Goal: Find specific fact: Find specific fact

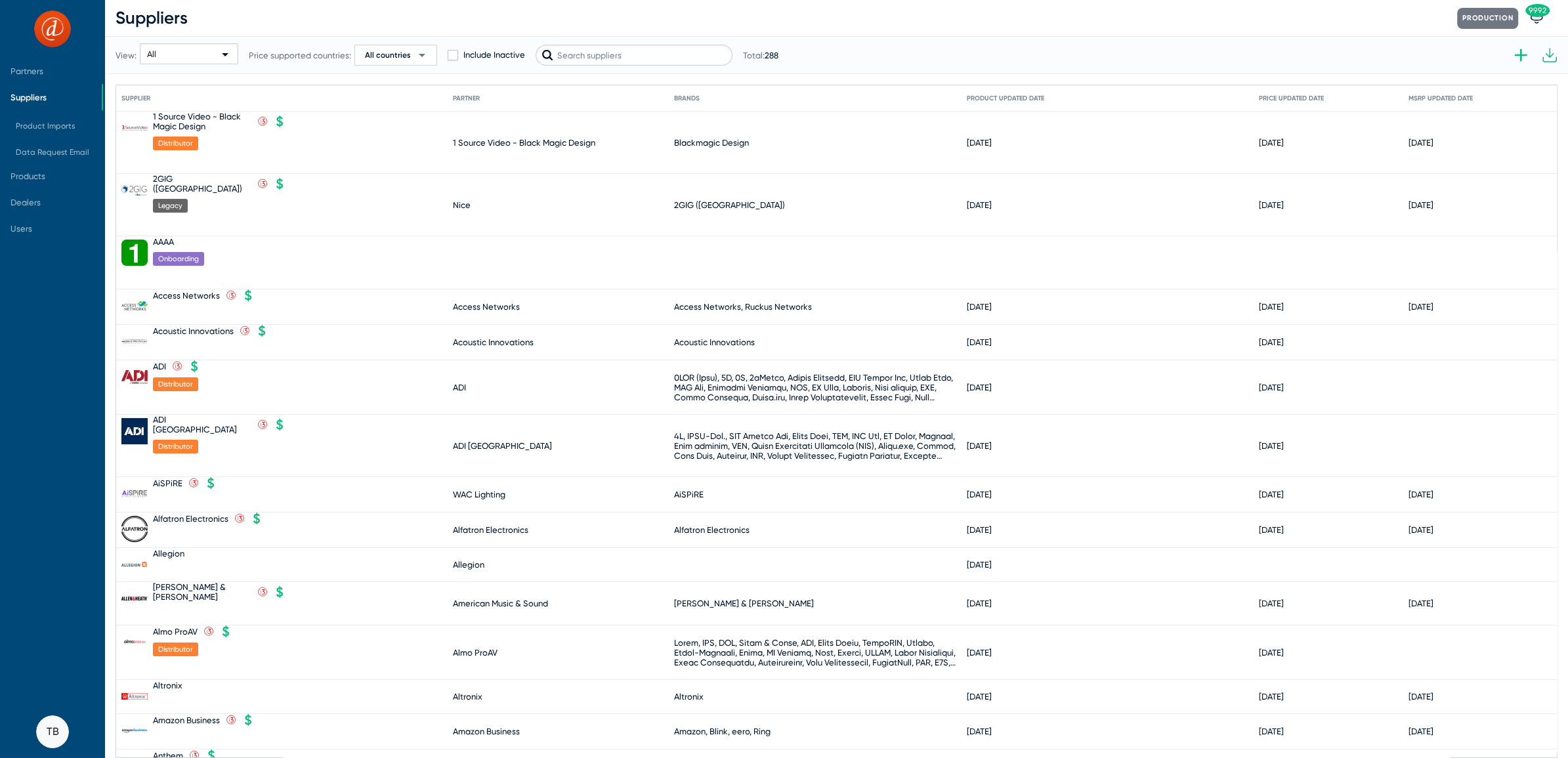
click at [599, 50] on input "text" at bounding box center [634, 55] width 197 height 21
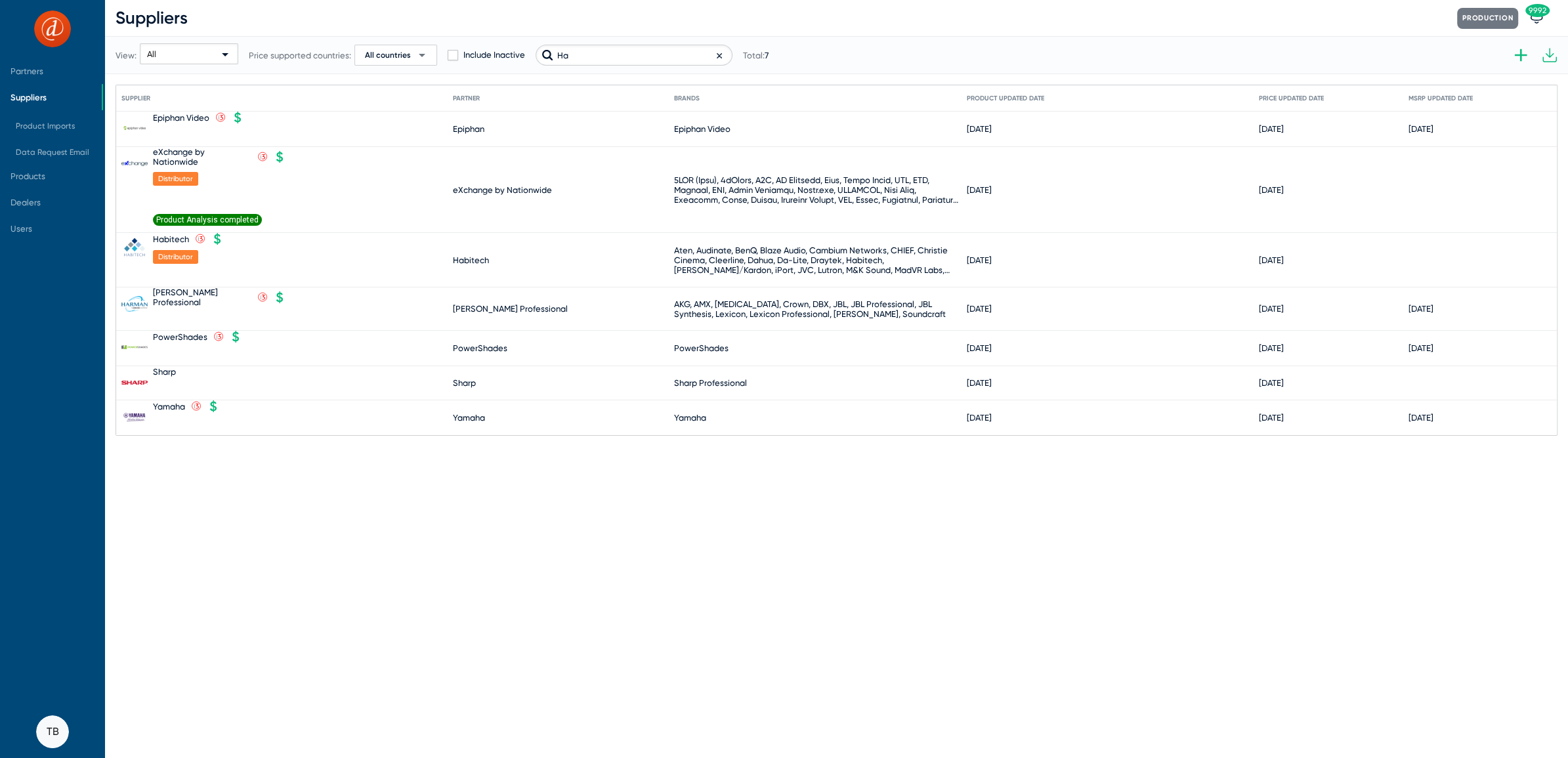
type input "H"
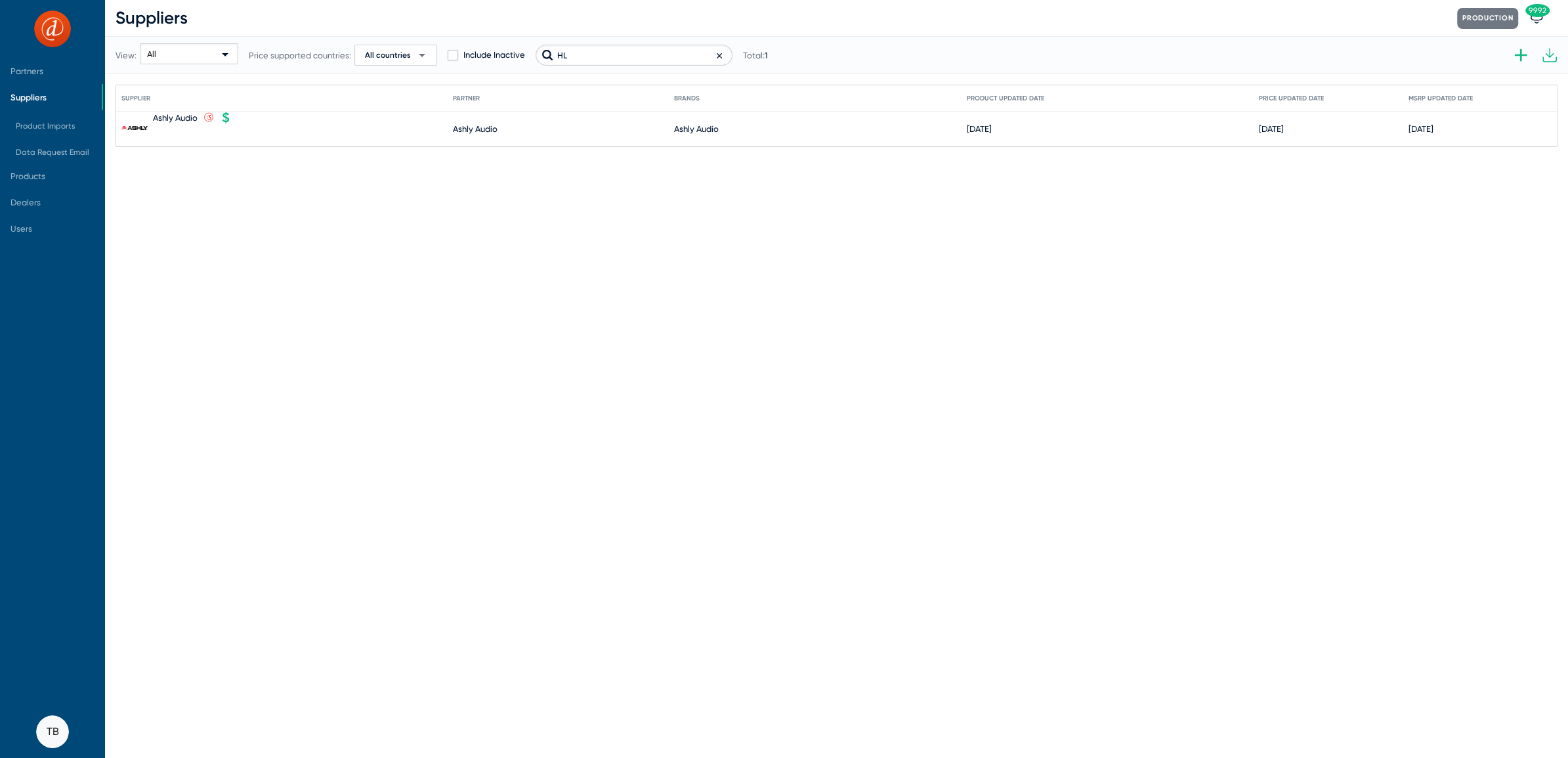
type input "H"
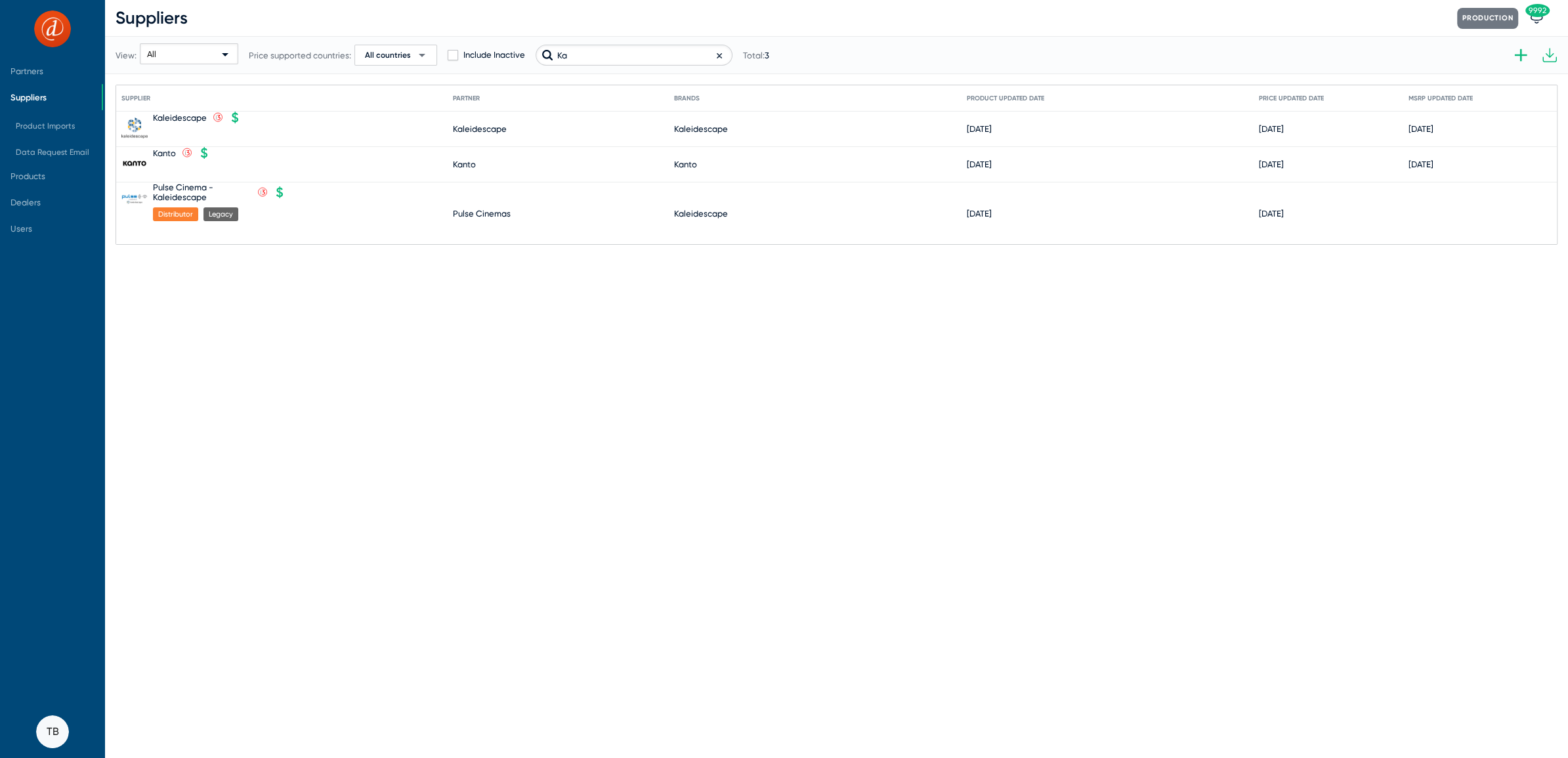
type input "K"
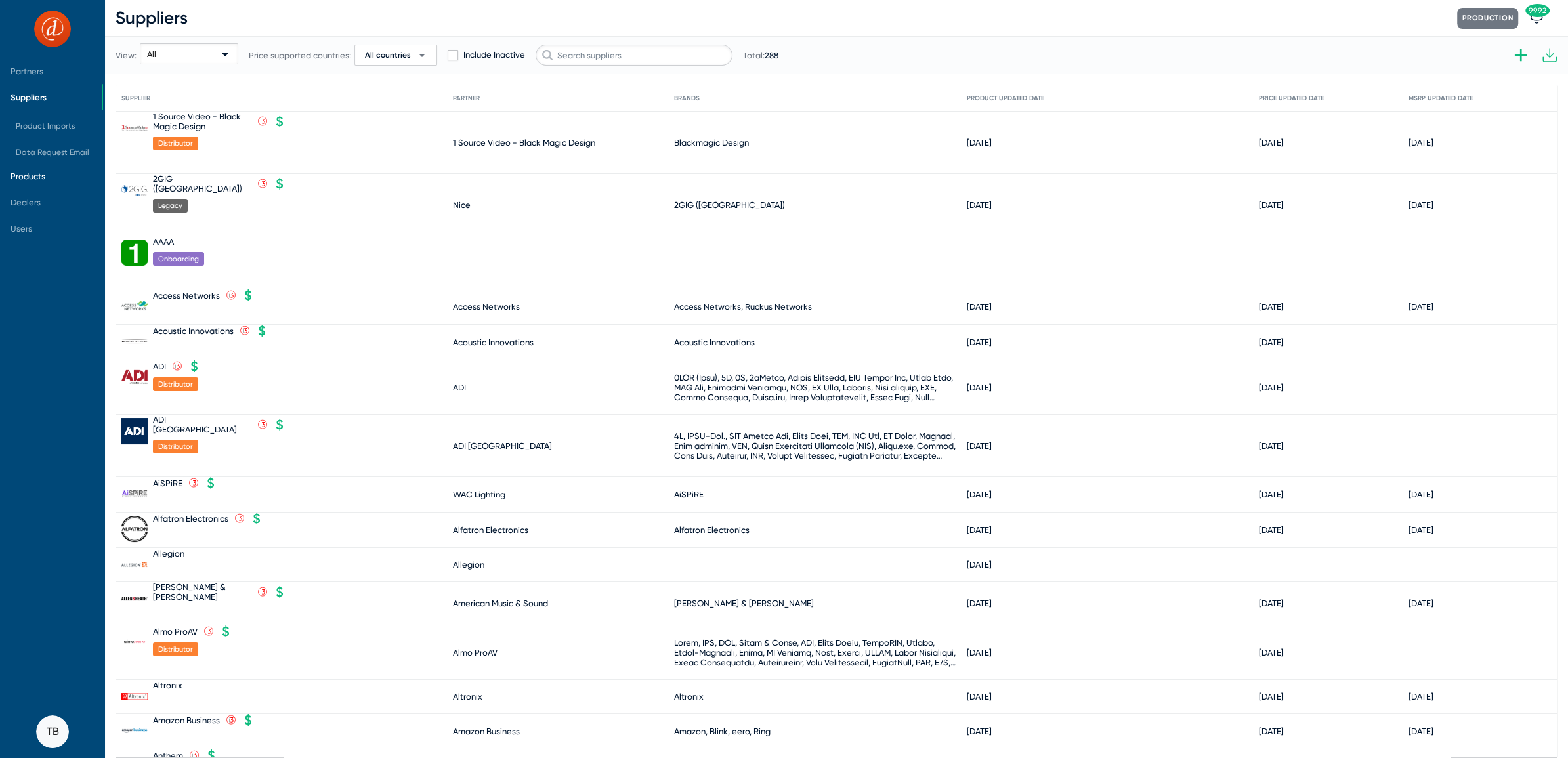
click at [34, 172] on span "Products" at bounding box center [28, 176] width 34 height 9
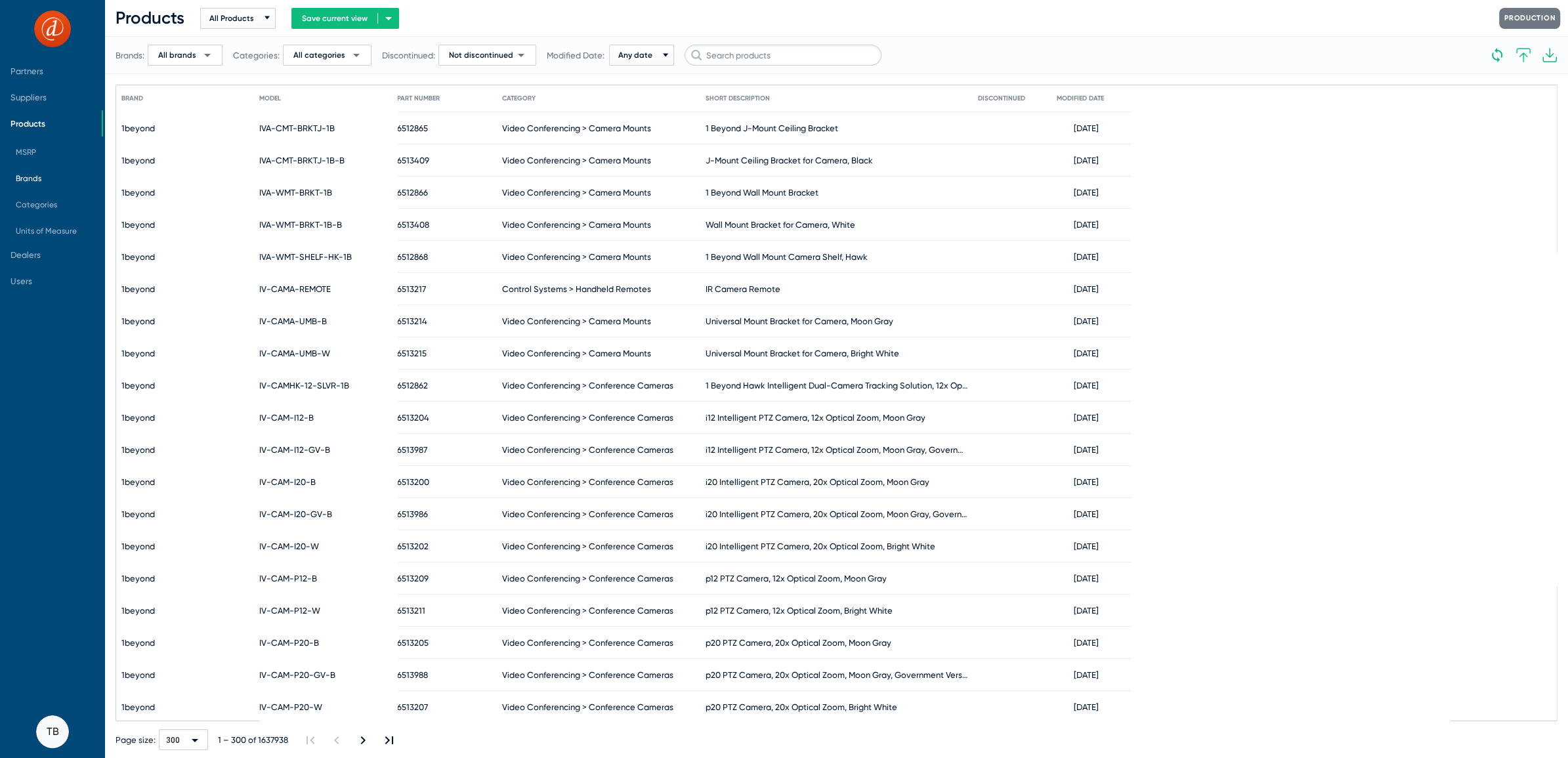
click at [32, 179] on span "Brands" at bounding box center [28, 178] width 26 height 9
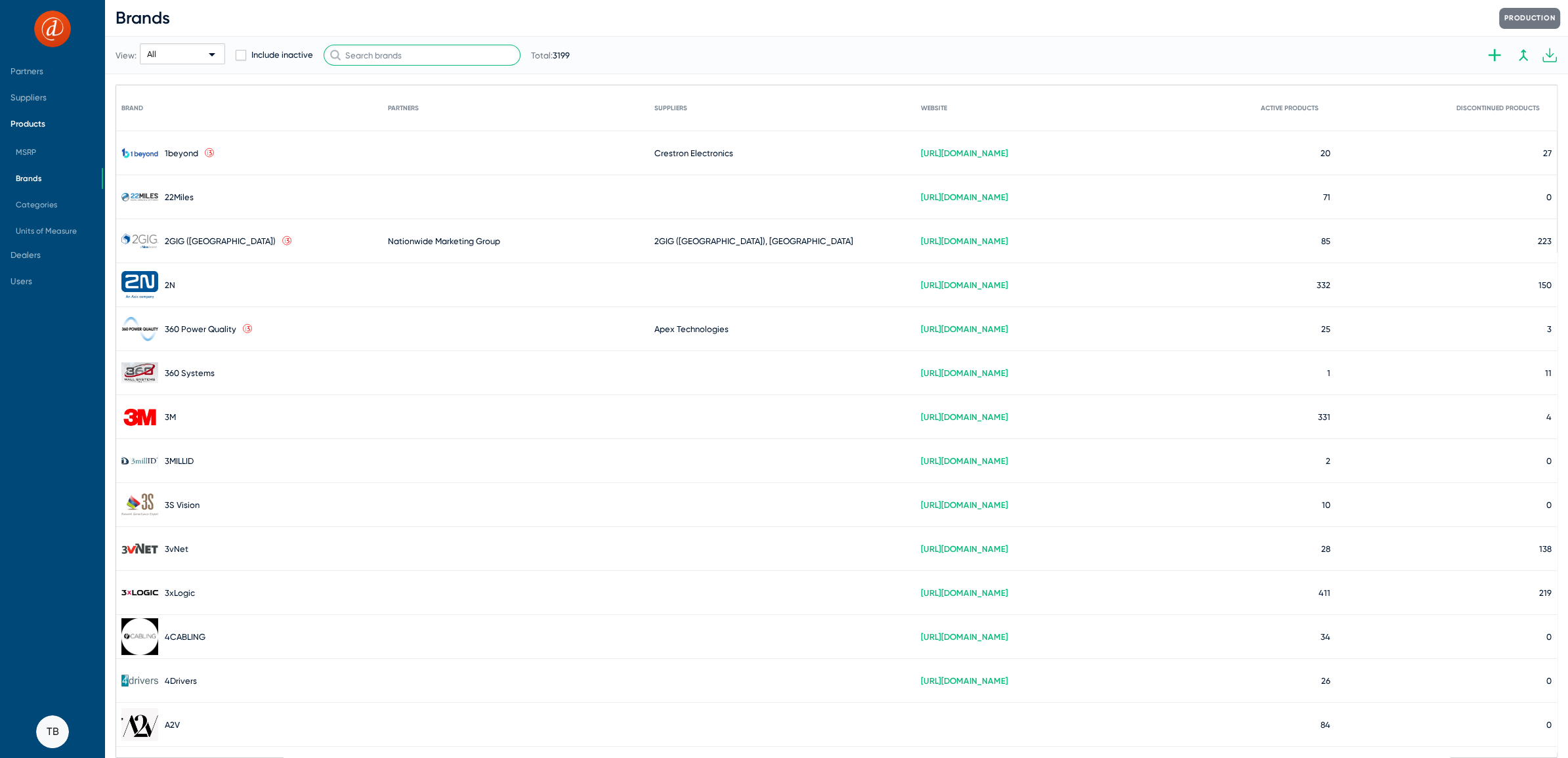
click at [428, 57] on input "text" at bounding box center [422, 55] width 197 height 21
type input "J"
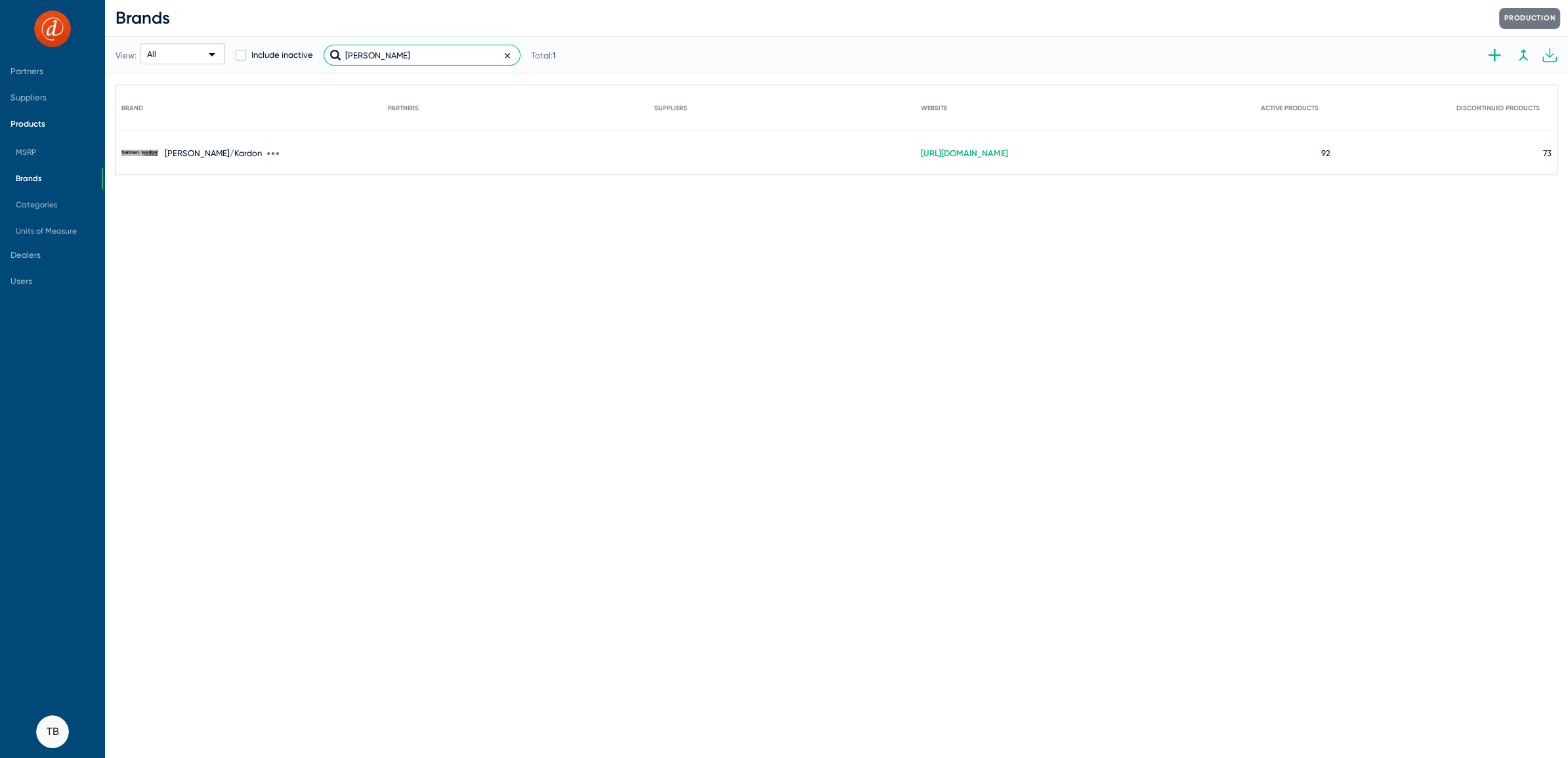
type input "Harman"
click at [241, 142] on mat-cell "Harman/Kardon" at bounding box center [254, 152] width 266 height 43
click at [267, 158] on icon at bounding box center [273, 153] width 12 height 12
click at [244, 156] on button "Edit" at bounding box center [277, 161] width 84 height 26
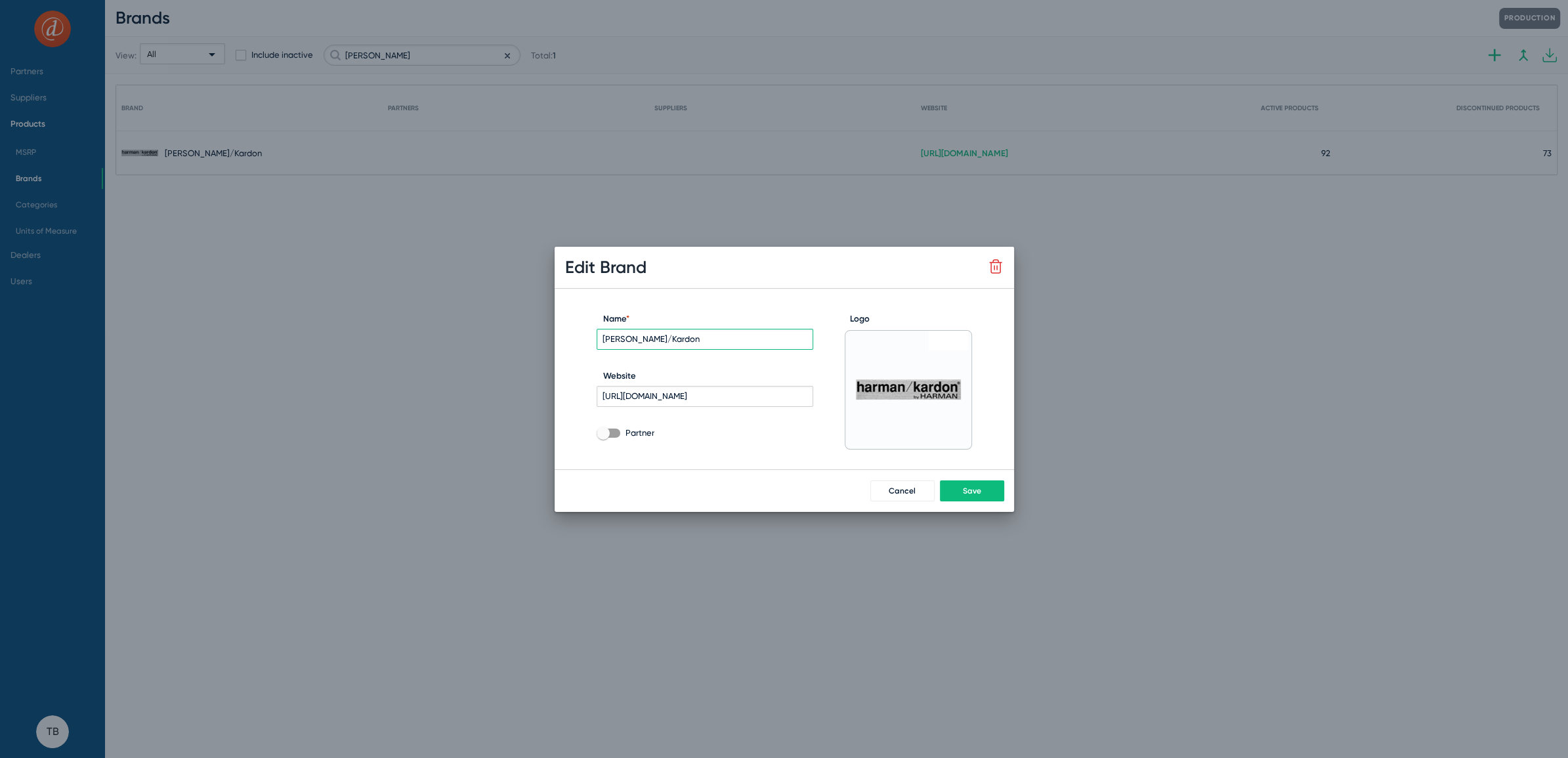
click at [898, 501] on div "Cancel Save" at bounding box center [784, 491] width 459 height 43
click at [899, 501] on div "Cancel Save" at bounding box center [784, 491] width 459 height 43
click at [904, 488] on span "Cancel" at bounding box center [901, 490] width 27 height 9
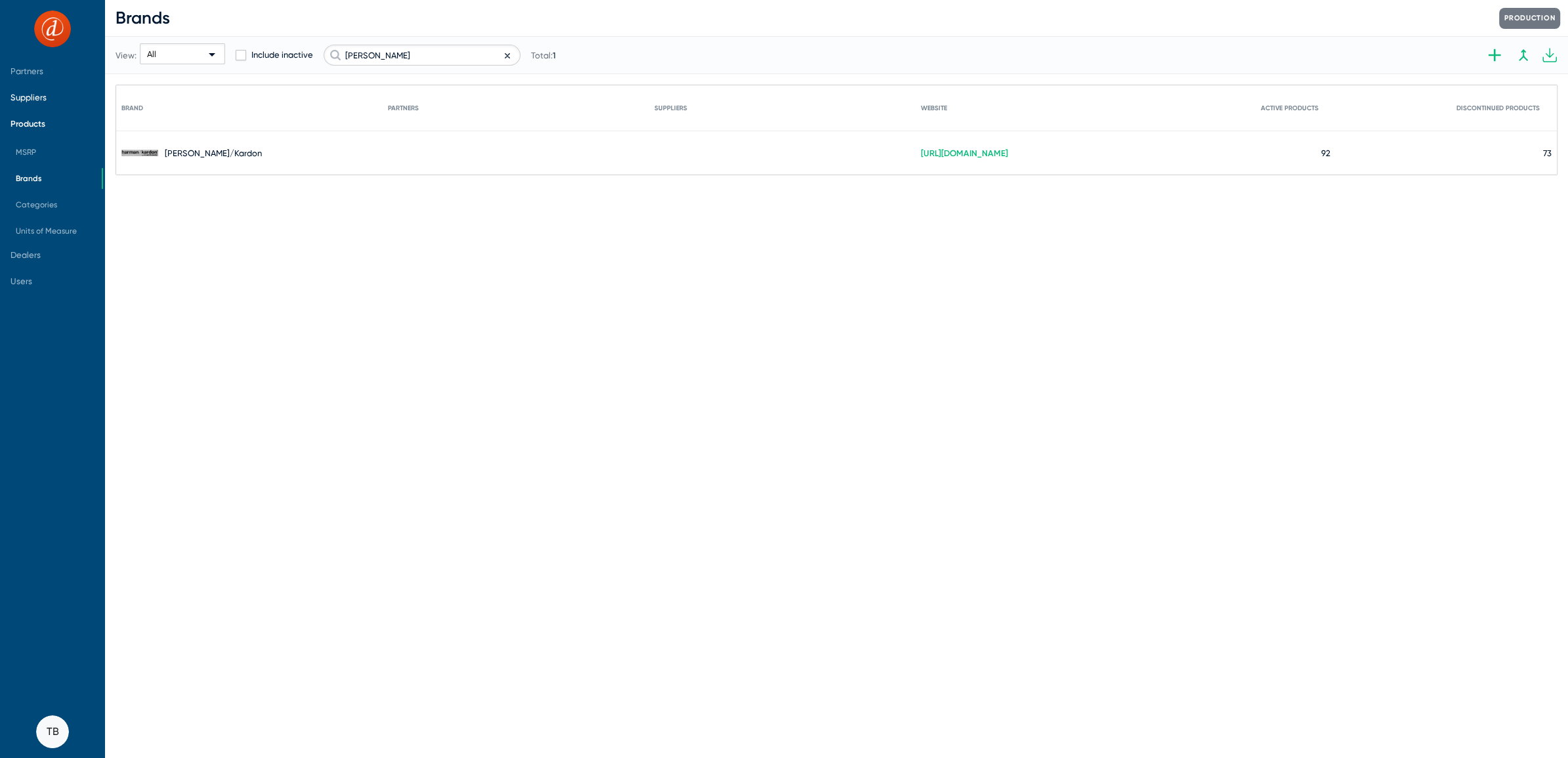
click at [36, 97] on span "Suppliers" at bounding box center [28, 96] width 36 height 9
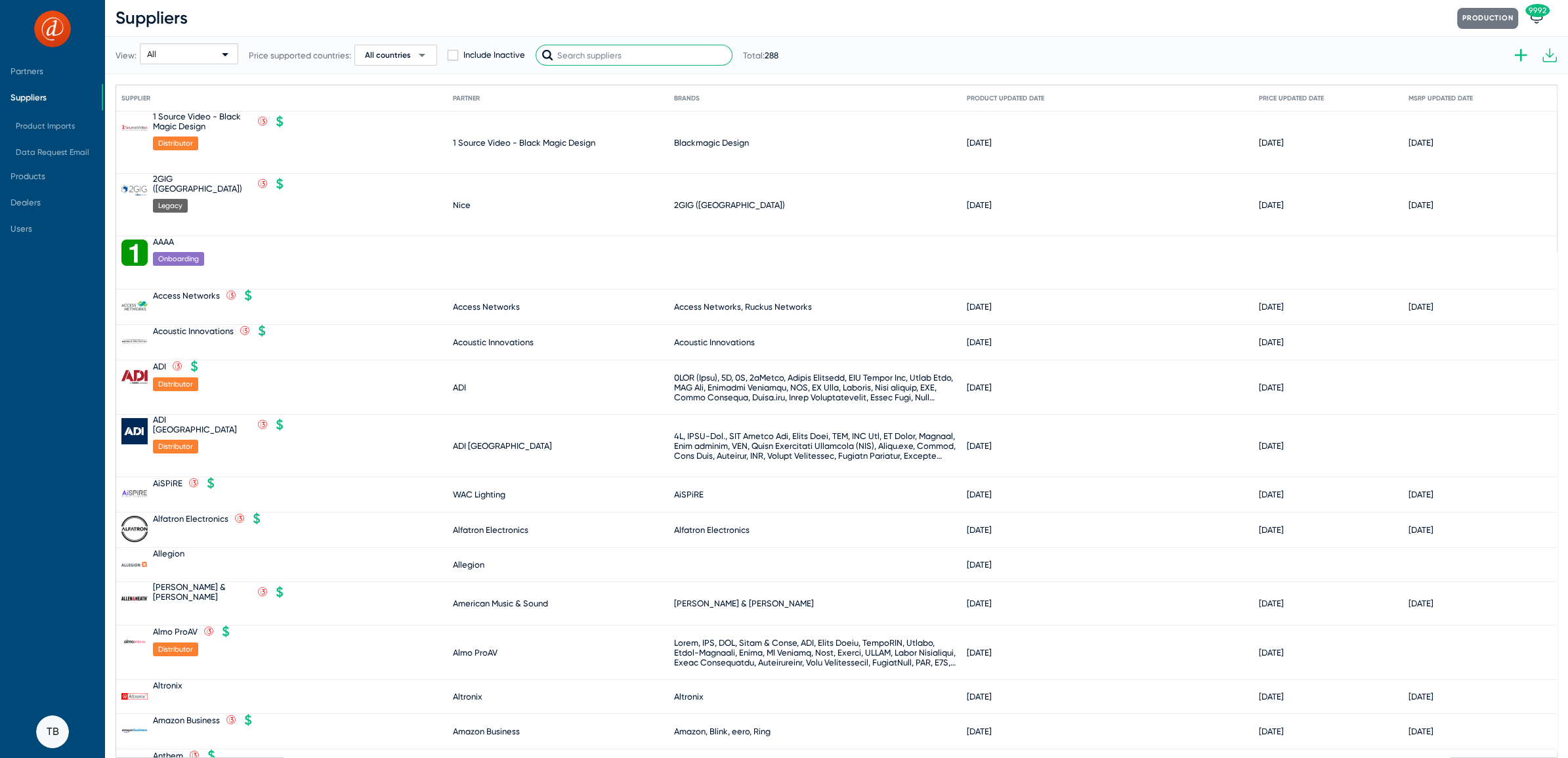
click at [624, 57] on input "text" at bounding box center [634, 55] width 197 height 21
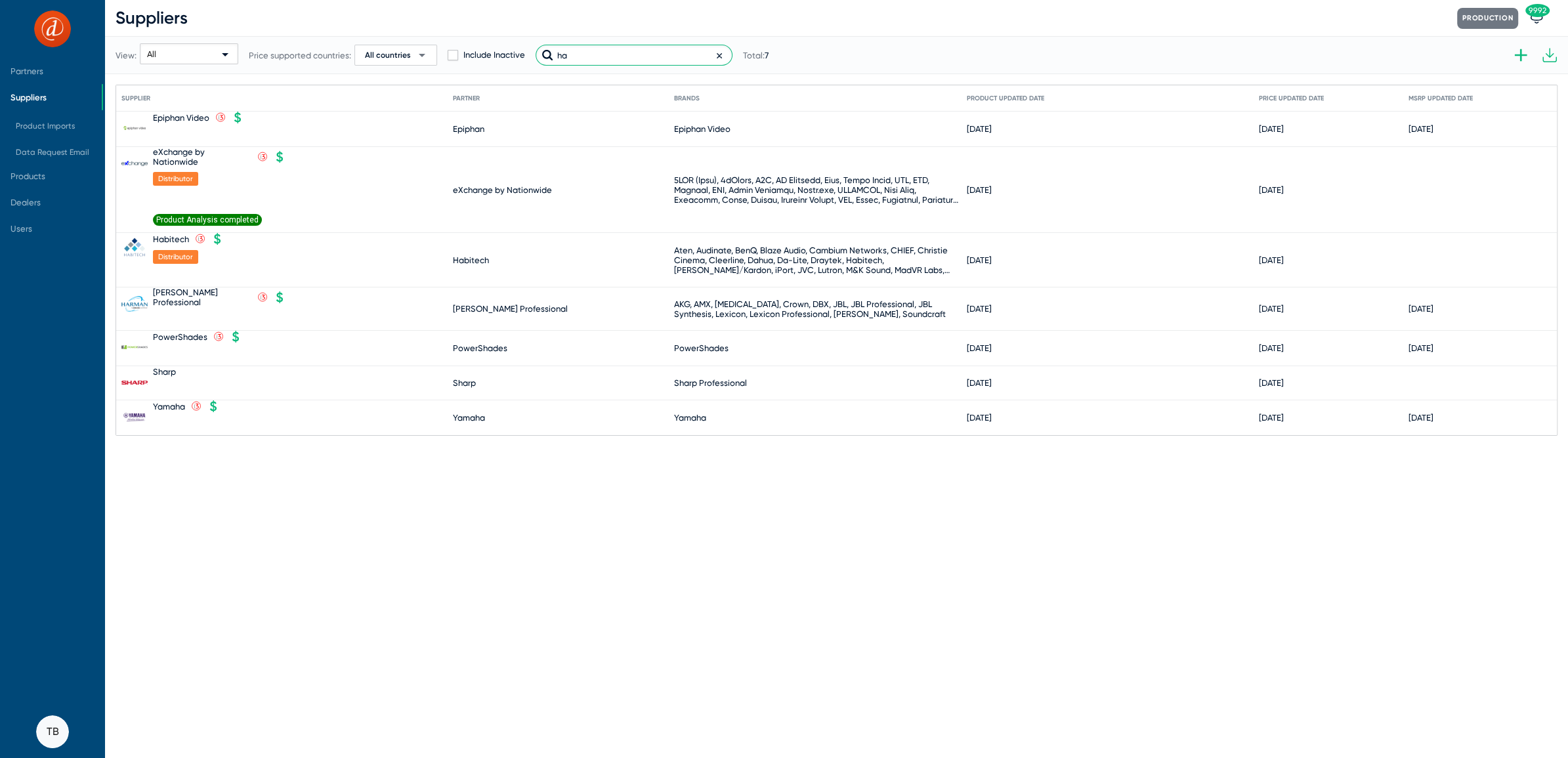
type input "h"
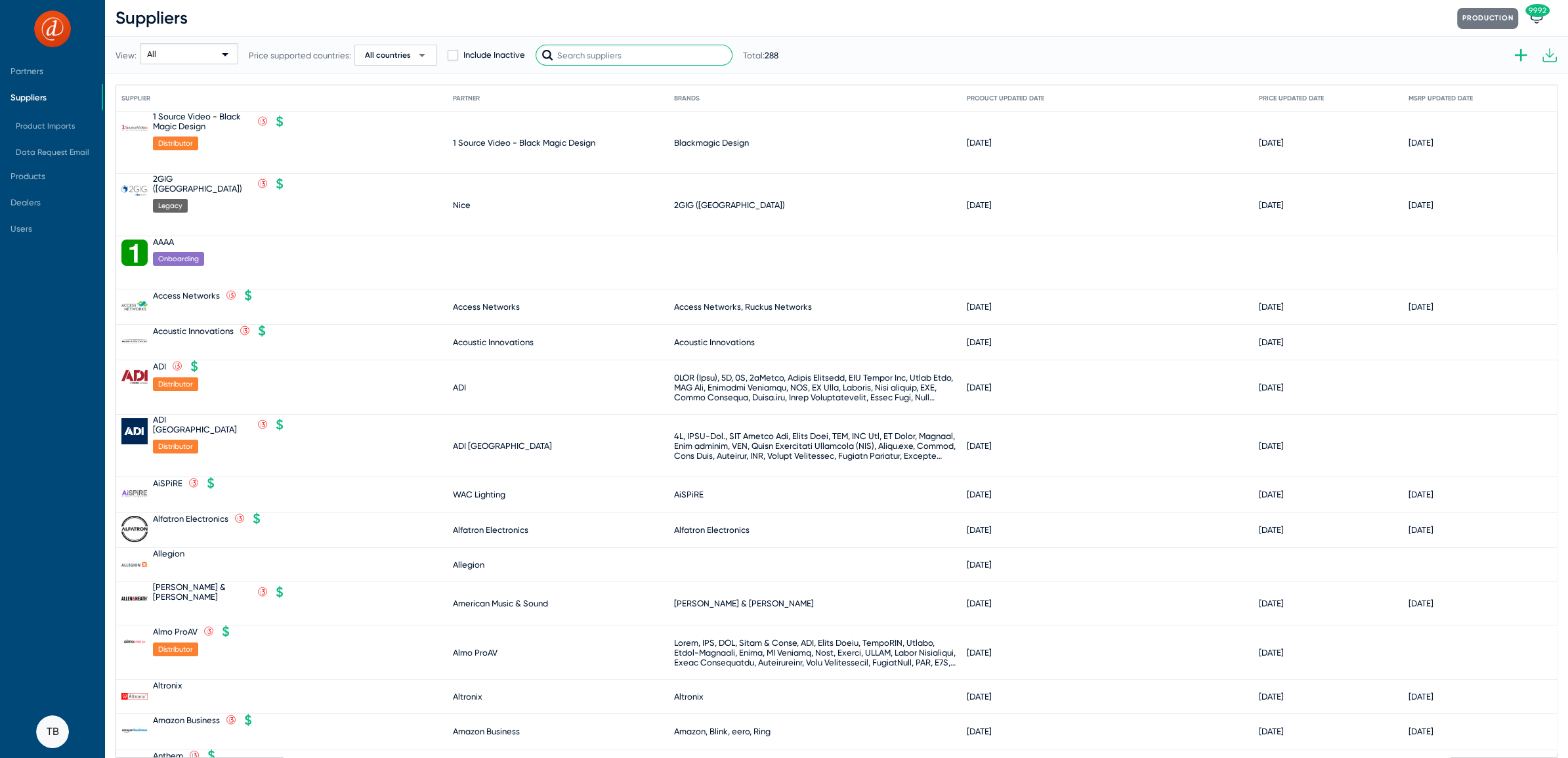
click at [607, 49] on input "text" at bounding box center [634, 55] width 197 height 21
click at [596, 57] on input "text" at bounding box center [634, 55] width 197 height 21
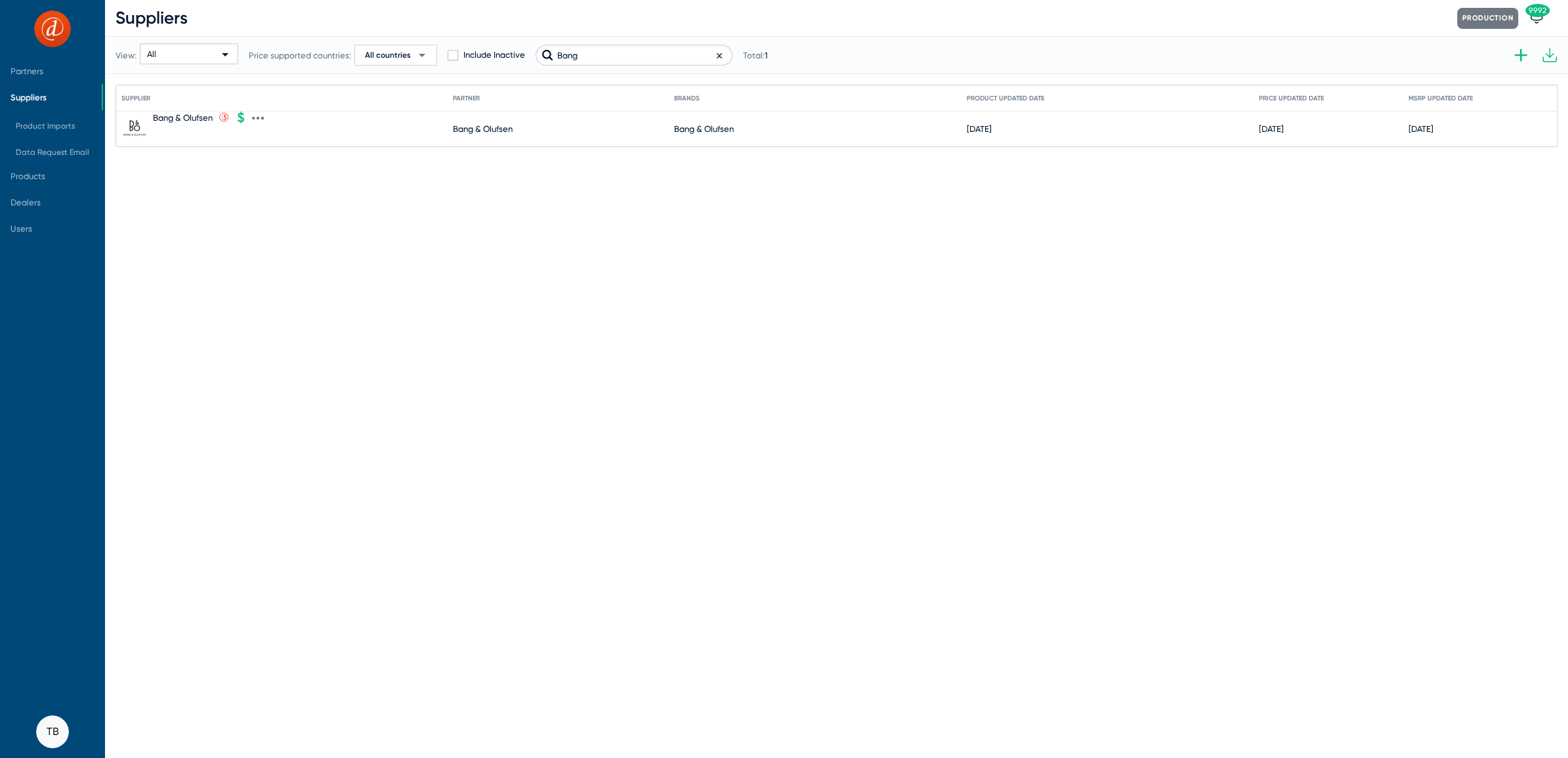
type input "Bang"
click at [256, 119] on icon at bounding box center [258, 118] width 12 height 12
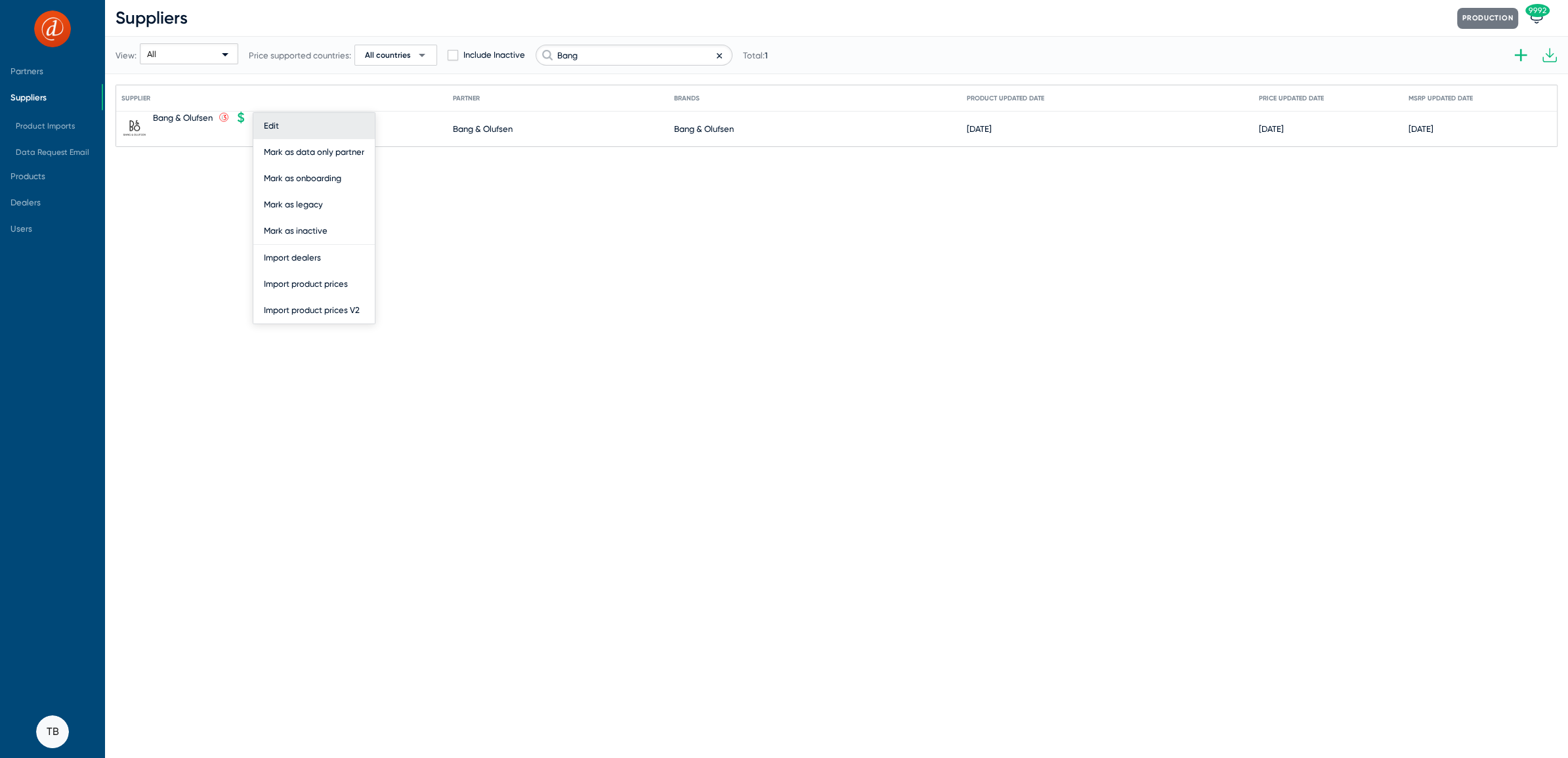
click at [271, 126] on button "Edit" at bounding box center [314, 126] width 121 height 26
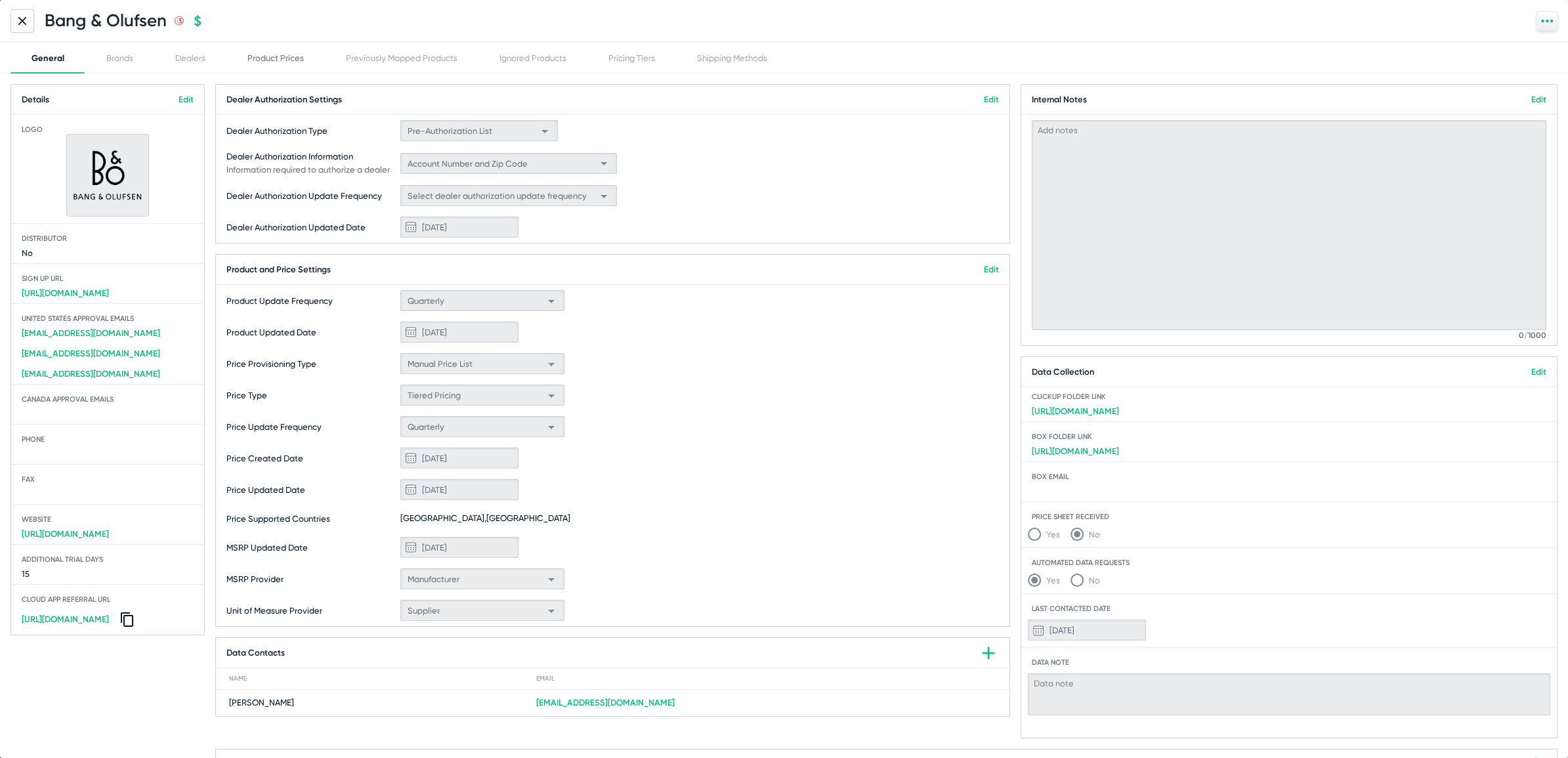
click at [263, 57] on div "Product Prices" at bounding box center [276, 58] width 57 height 9
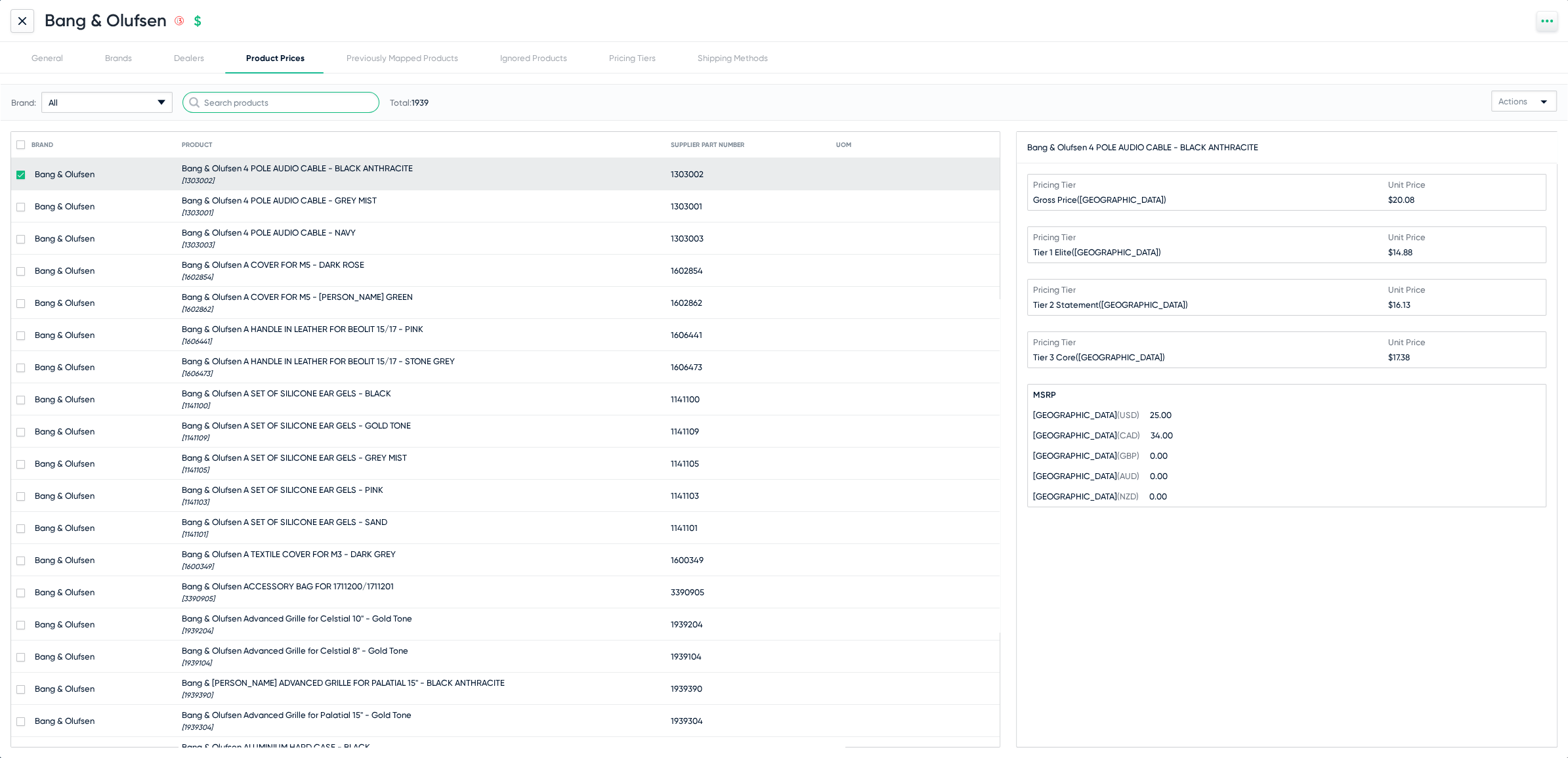
click at [283, 103] on input "text" at bounding box center [281, 103] width 197 height 21
paste input "1200465"
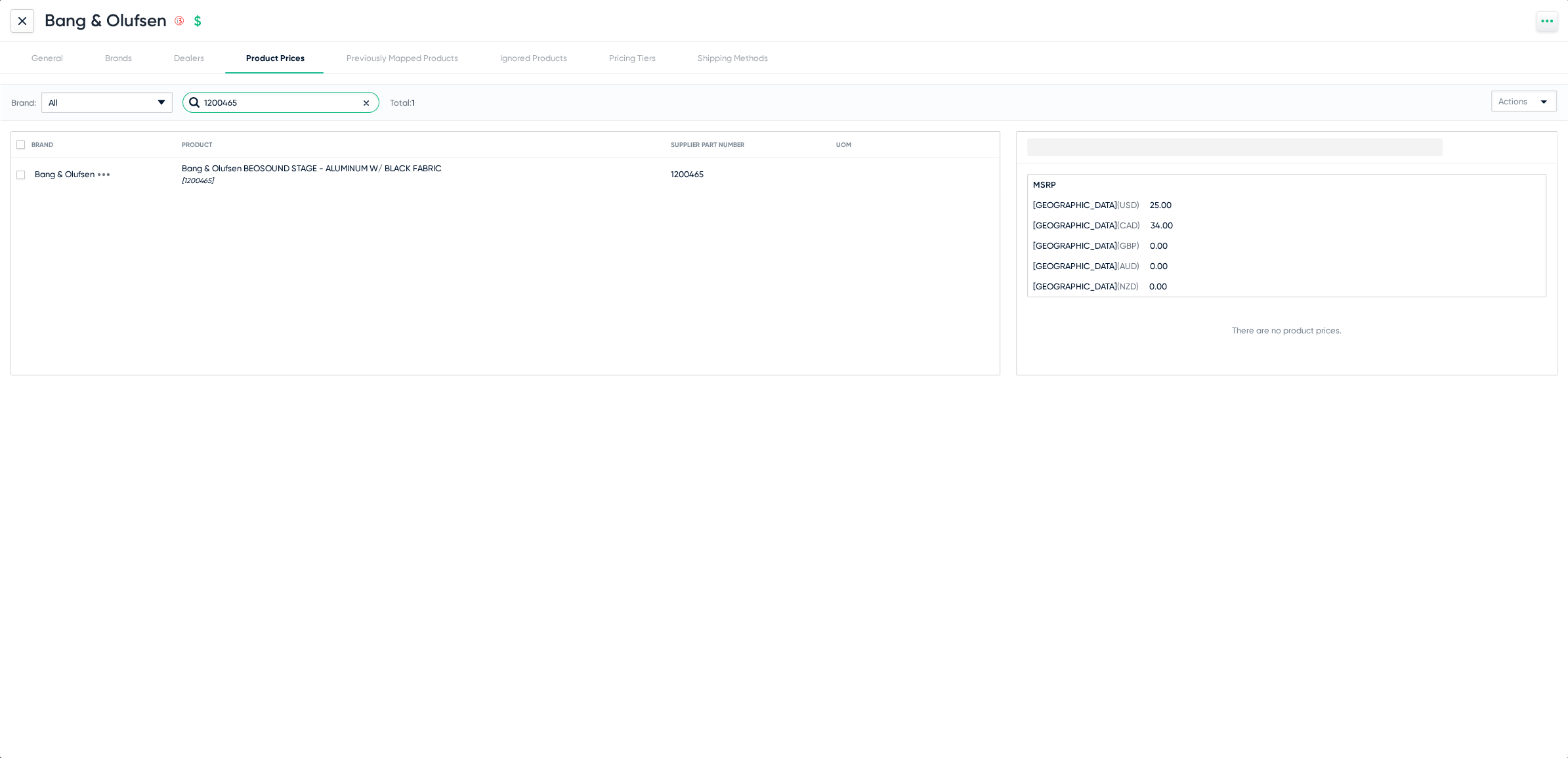
type input "1200465"
click at [292, 177] on span "[1200465]" at bounding box center [312, 181] width 260 height 9
checkbox input "true"
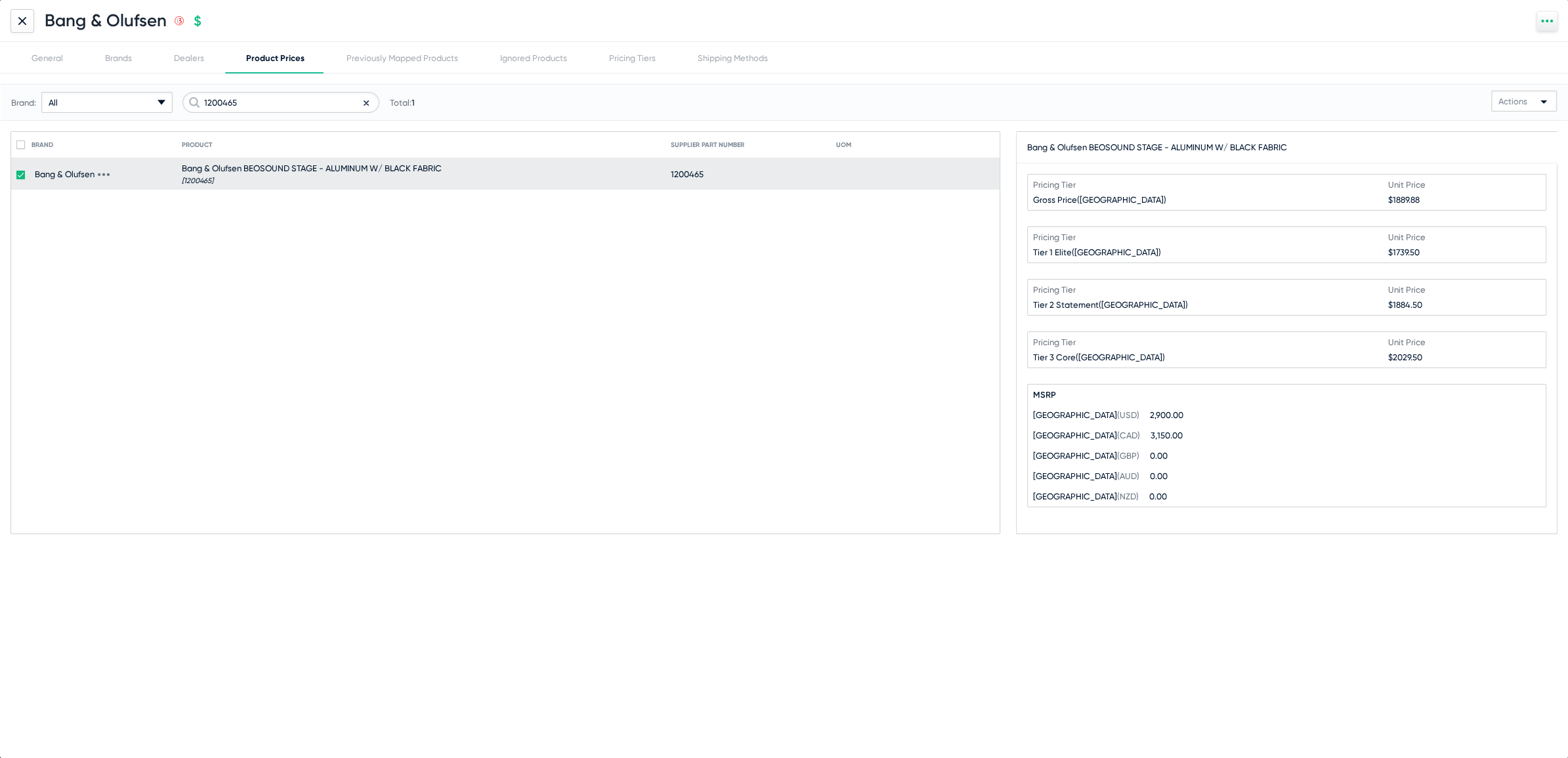
click at [111, 179] on mat-cell "Bang & Olufsen" at bounding box center [99, 174] width 165 height 32
click at [106, 172] on icon at bounding box center [104, 175] width 12 height 12
click at [260, 171] on div at bounding box center [784, 379] width 1568 height 758
click at [260, 171] on span "Bang & Olufsen BEOSOUND STAGE - ALUMINUM W/ BLACK FABRIC" at bounding box center [312, 168] width 260 height 9
click at [690, 177] on span "1200465" at bounding box center [688, 174] width 33 height 9
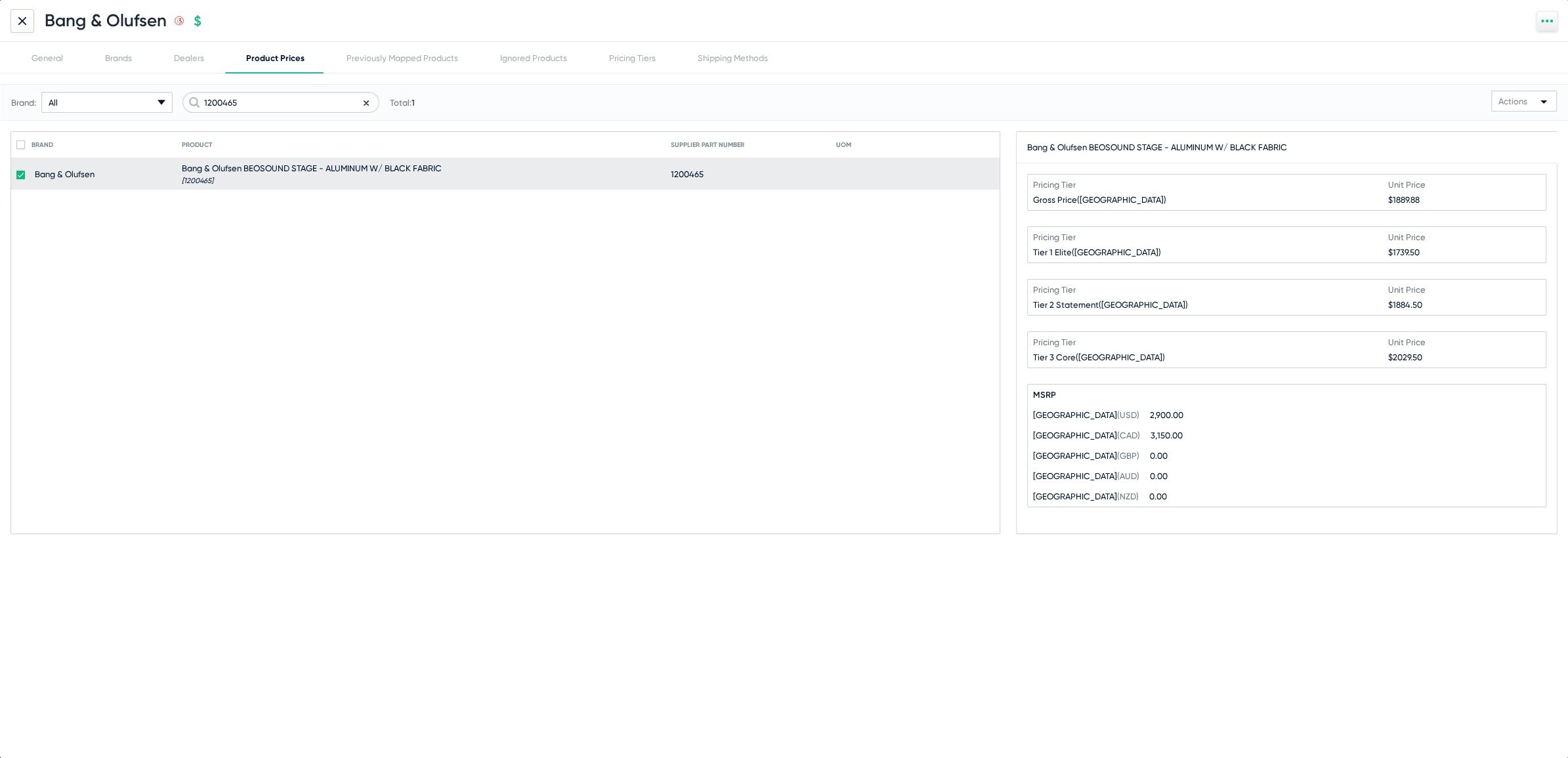
click at [12, 26] on div at bounding box center [22, 21] width 23 height 23
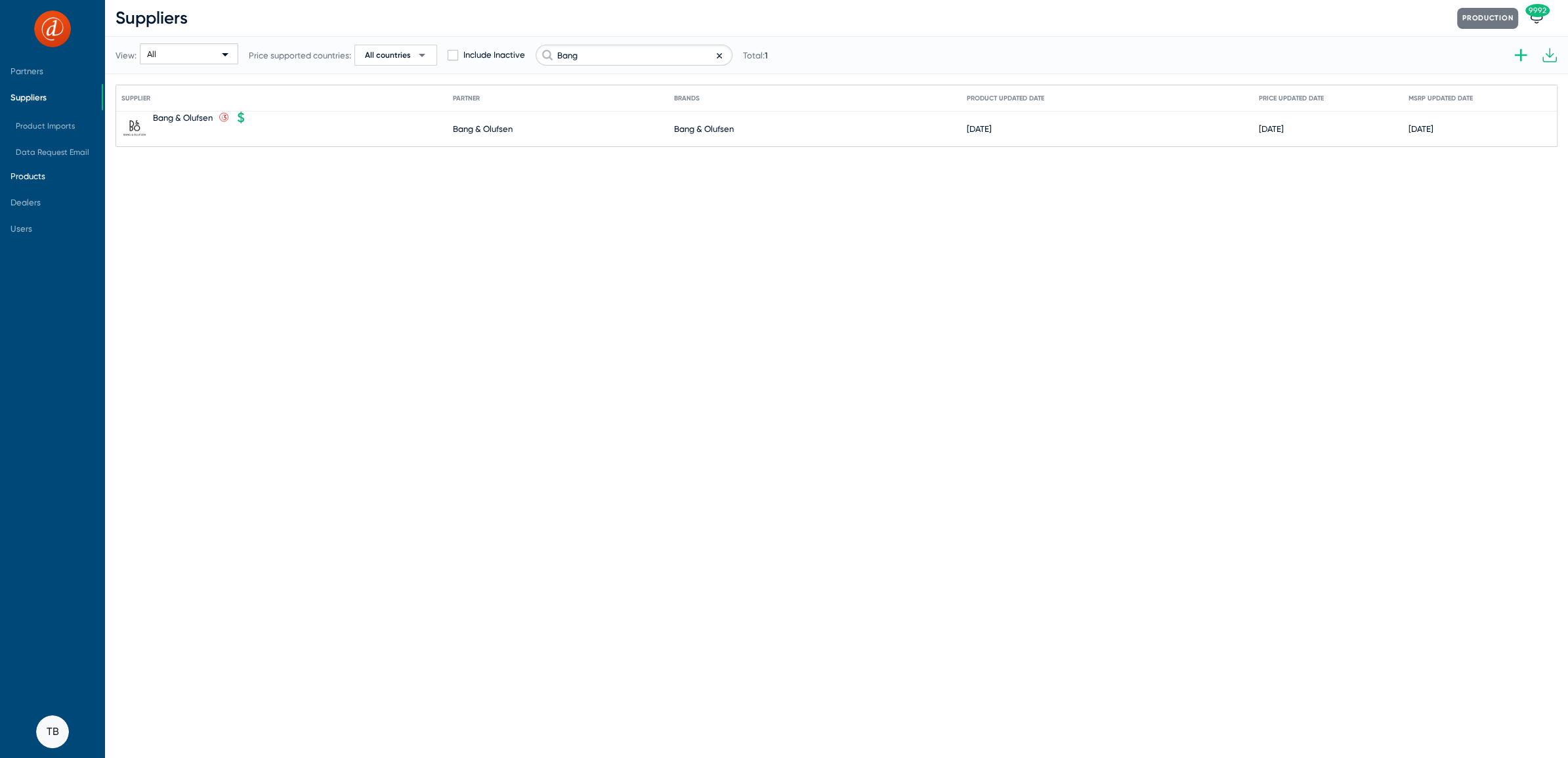
click at [40, 177] on span "Products" at bounding box center [28, 176] width 34 height 9
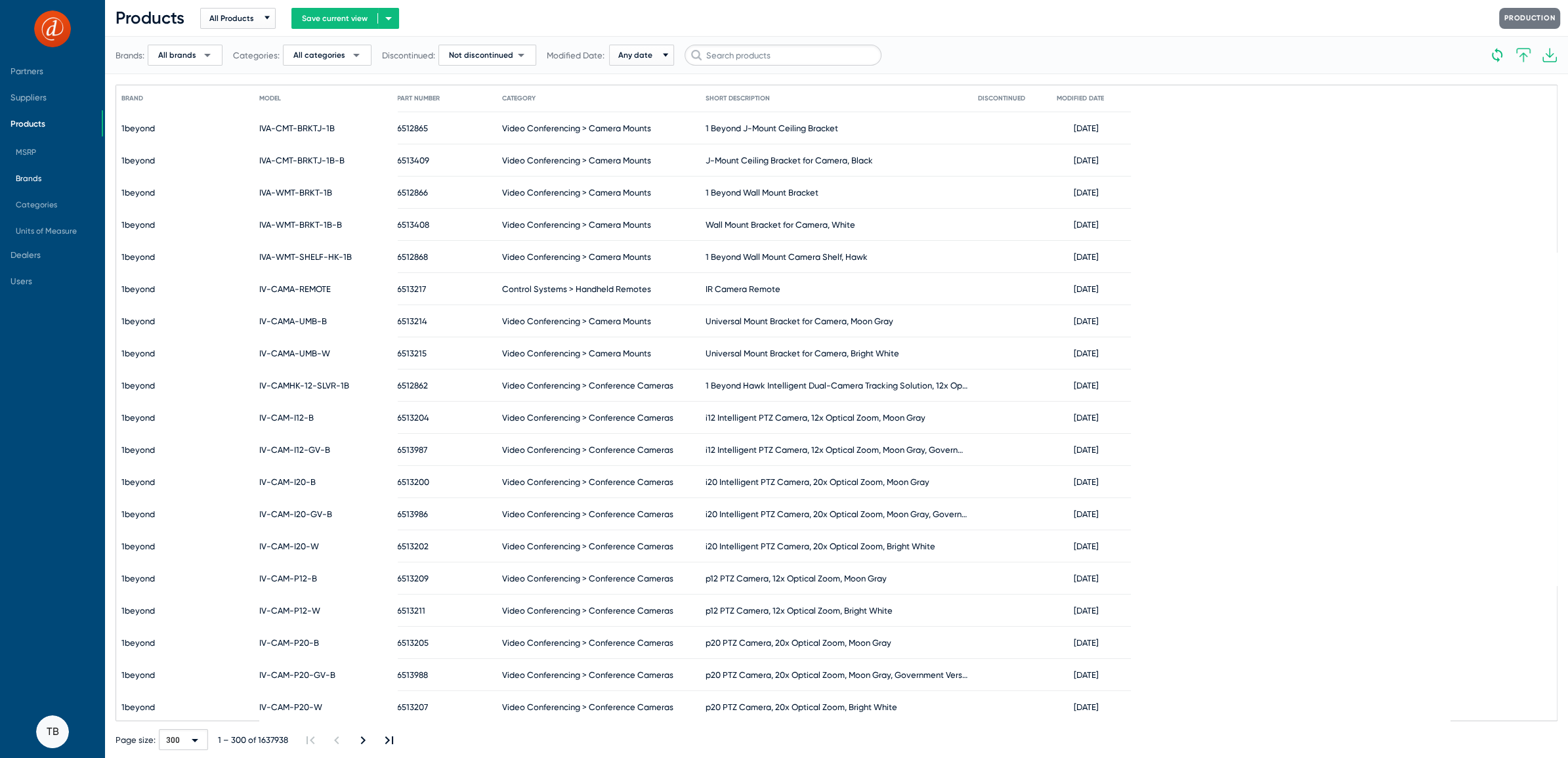
click at [34, 186] on span "Brands" at bounding box center [53, 178] width 96 height 21
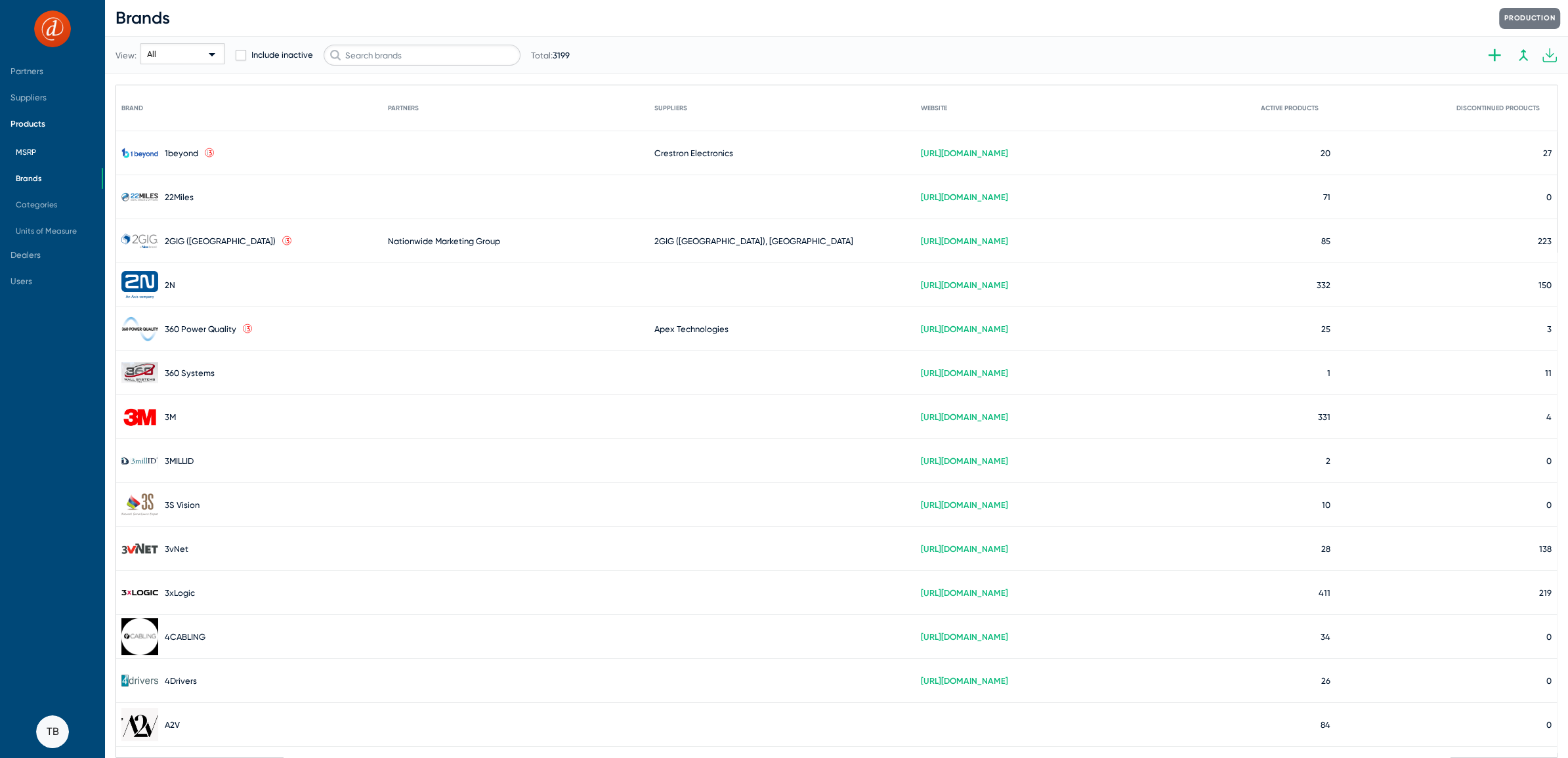
click at [23, 148] on span "MSRP" at bounding box center [26, 152] width 21 height 9
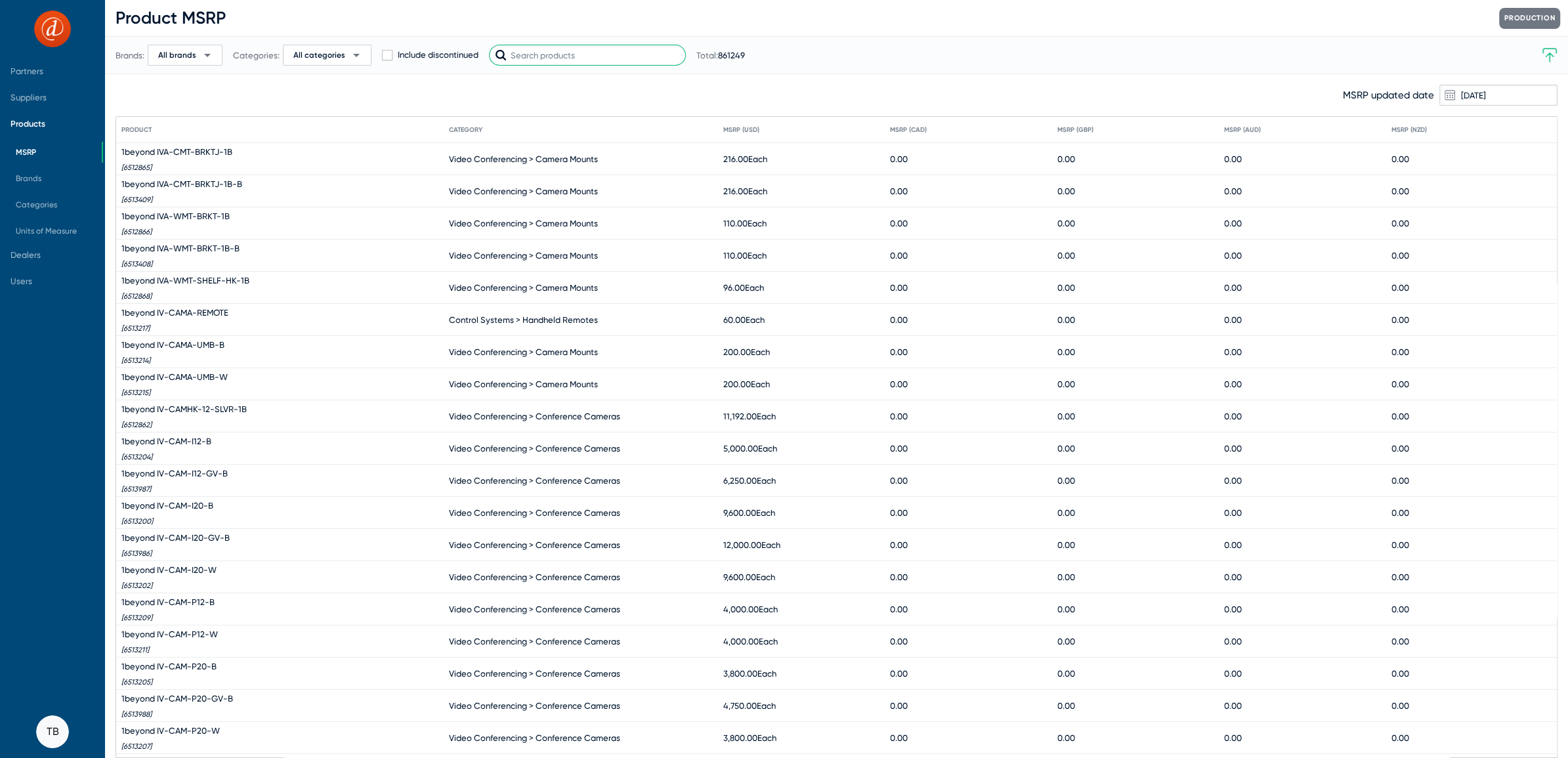
click at [552, 62] on input "text" at bounding box center [588, 55] width 197 height 21
paste input "1200465"
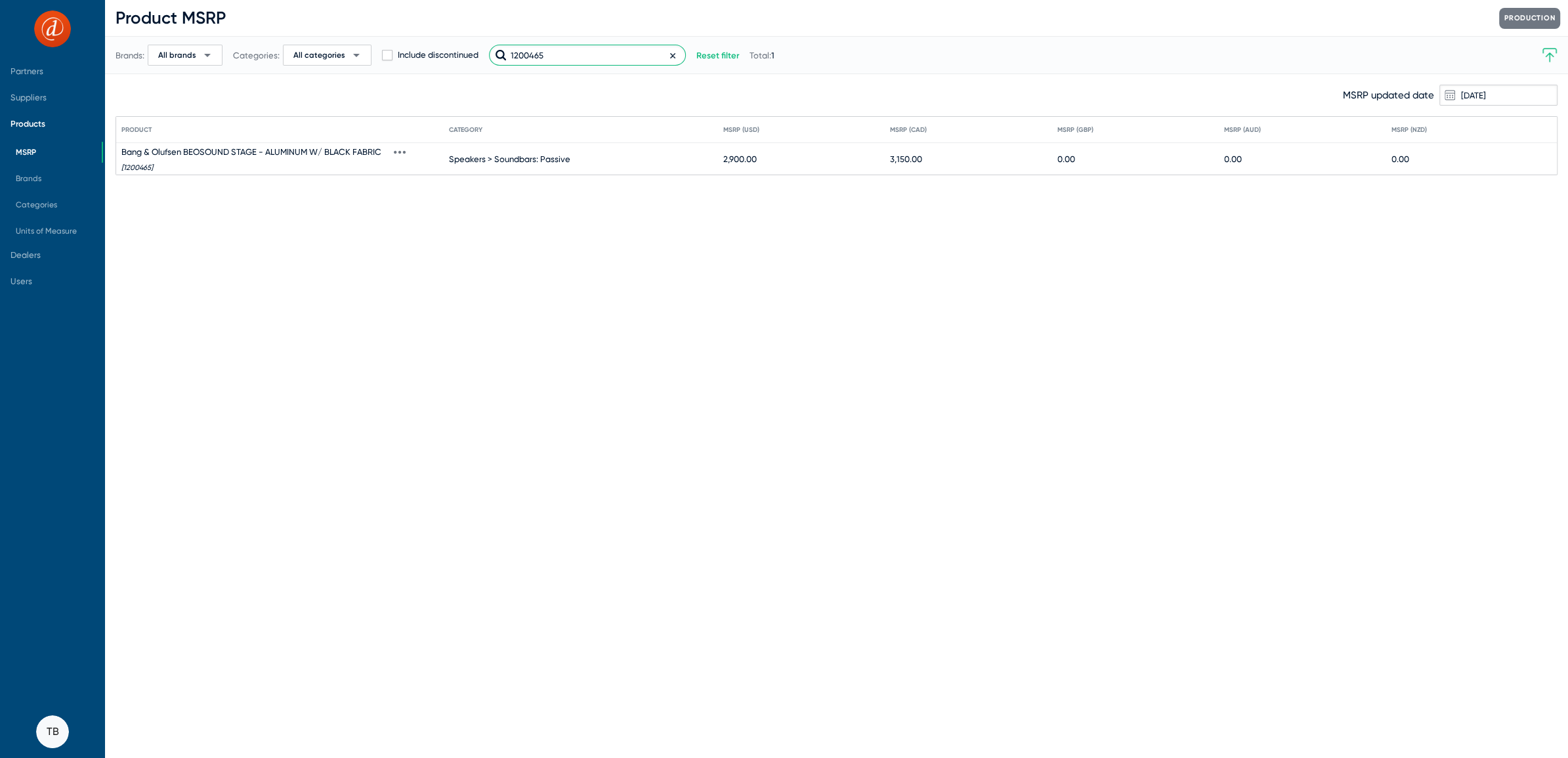
type input "1200465"
click at [398, 148] on icon at bounding box center [400, 152] width 12 height 12
click at [414, 172] on button "View product" at bounding box center [424, 171] width 73 height 26
